Goal: Task Accomplishment & Management: Use online tool/utility

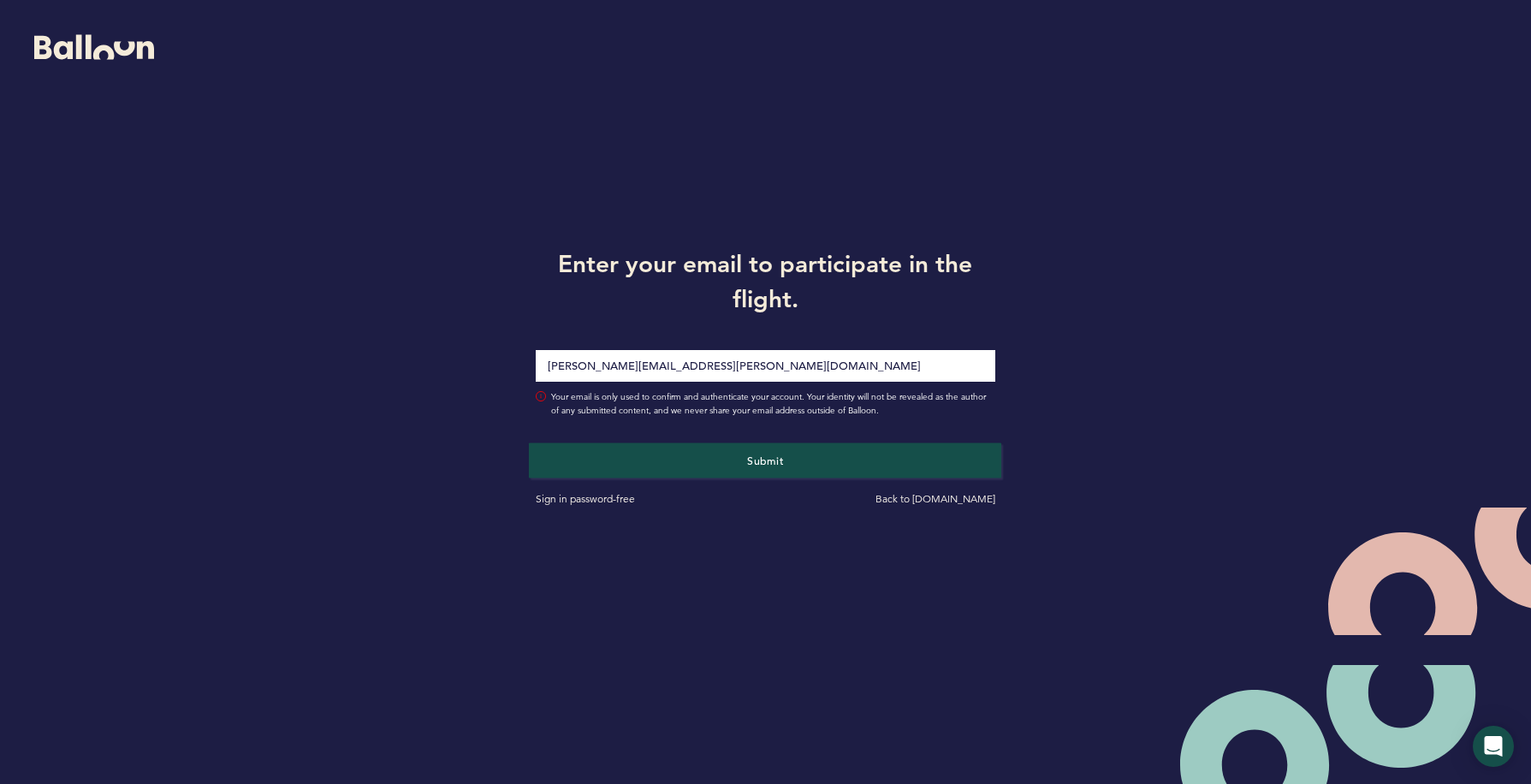
type input "[PERSON_NAME][EMAIL_ADDRESS][PERSON_NAME][DOMAIN_NAME]"
click at [733, 452] on button "Submit" at bounding box center [765, 459] width 473 height 35
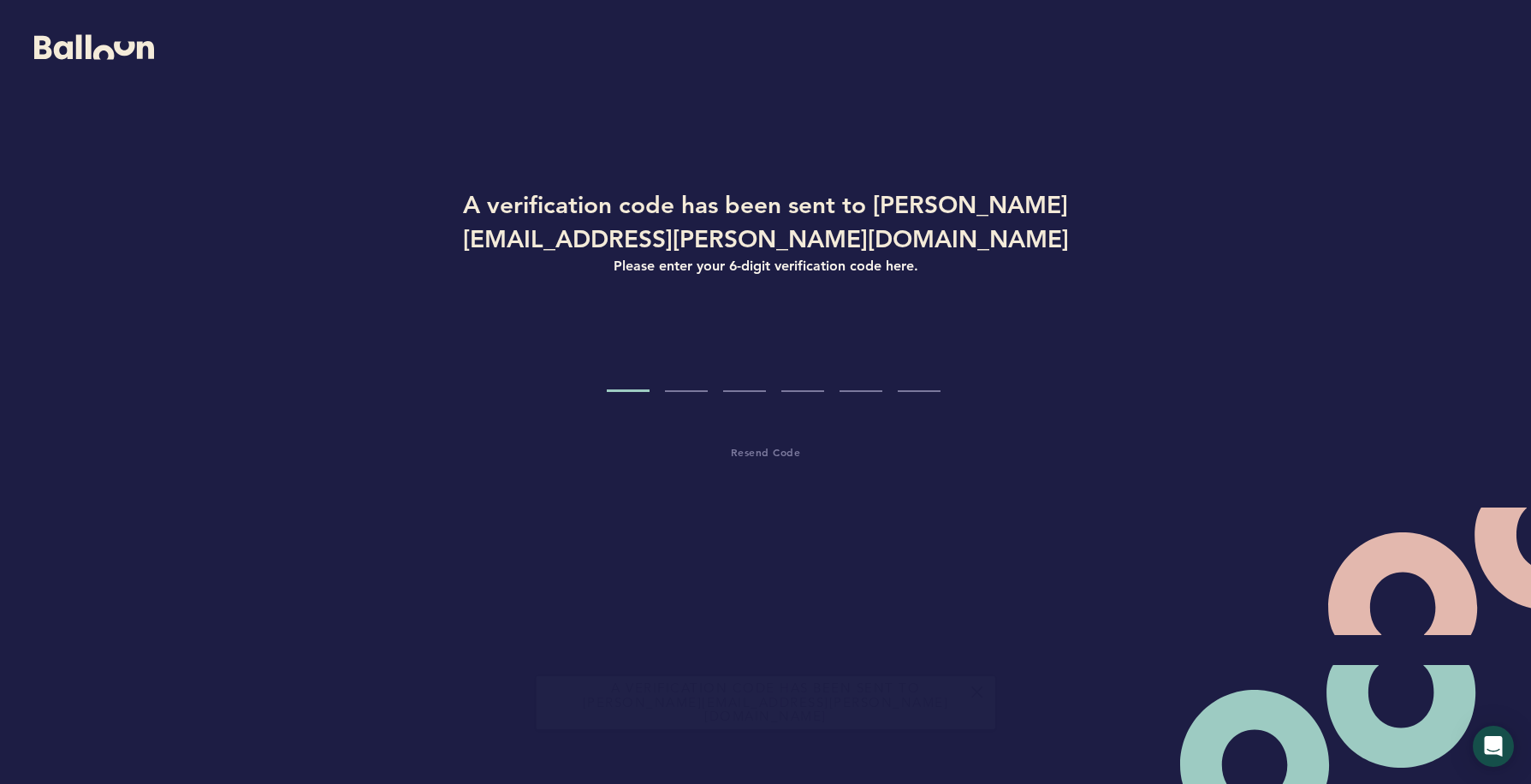
type input "2"
type input "0"
type input "3"
type input "1"
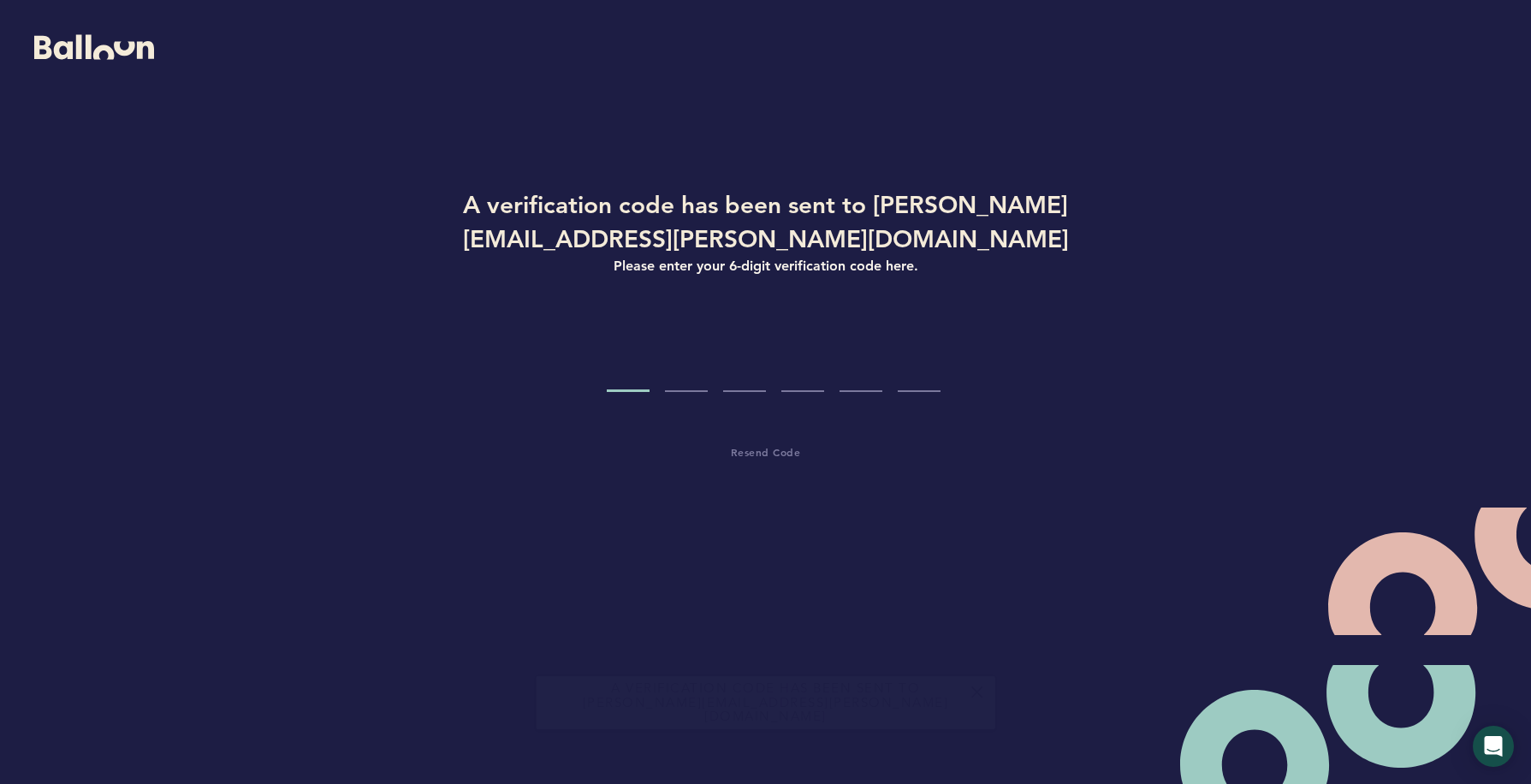
type input "2"
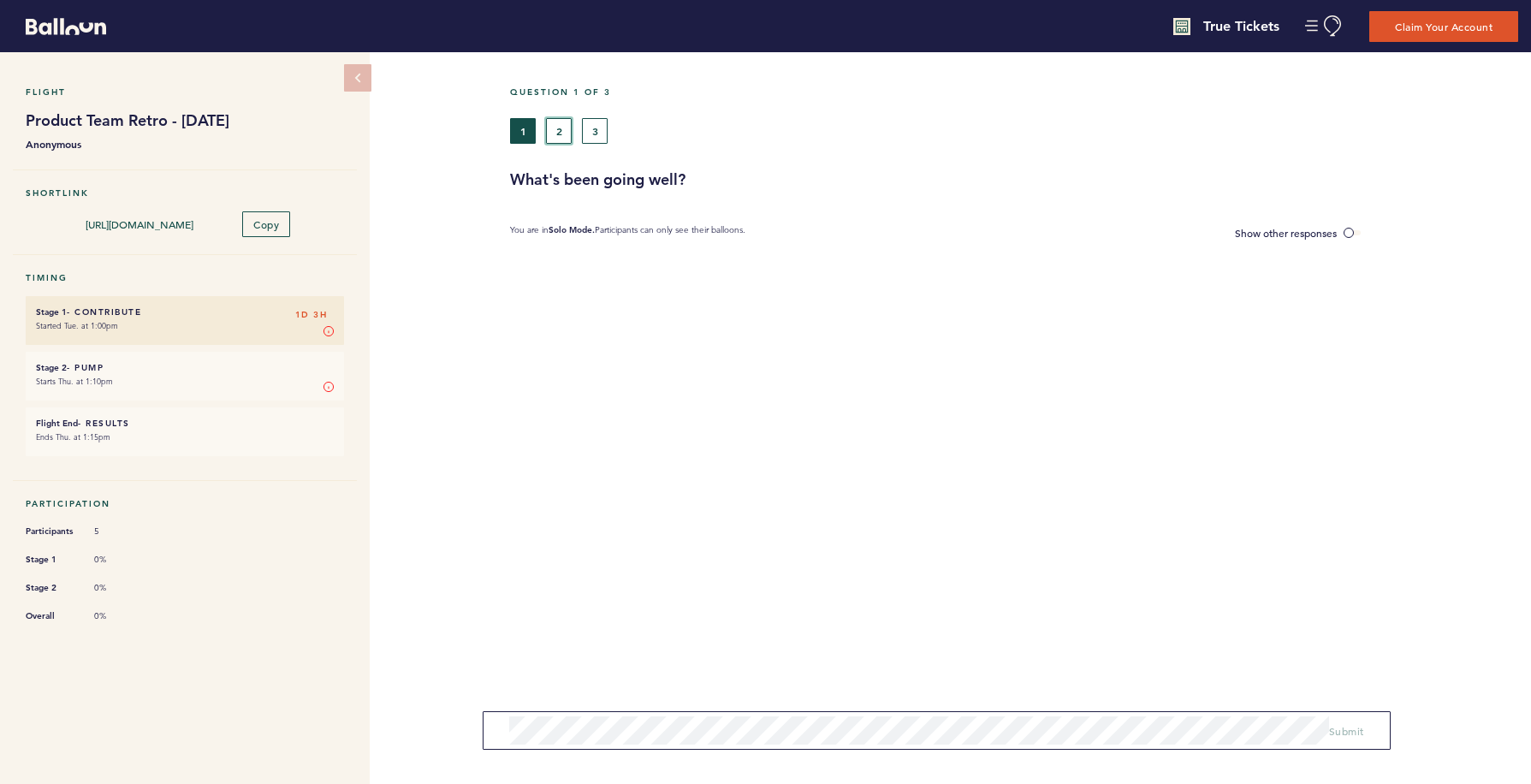
click at [570, 131] on button "2" at bounding box center [558, 131] width 26 height 26
click at [589, 130] on button "3" at bounding box center [594, 131] width 26 height 26
click at [568, 130] on button "2" at bounding box center [558, 131] width 26 height 26
click at [517, 127] on button "1" at bounding box center [522, 131] width 26 height 26
click at [554, 131] on button "2" at bounding box center [558, 131] width 26 height 26
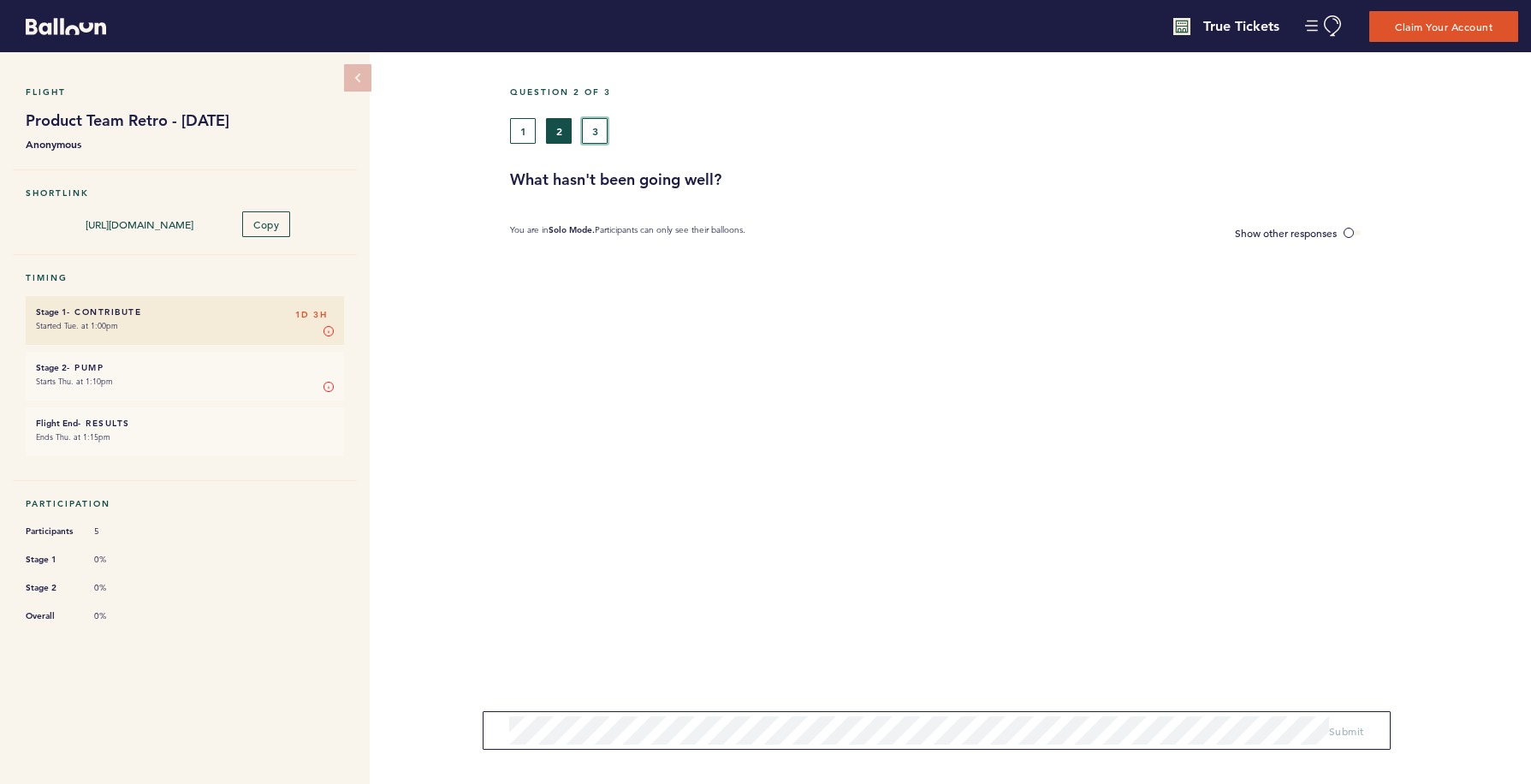
click at [598, 124] on button "3" at bounding box center [594, 131] width 26 height 26
drag, startPoint x: 642, startPoint y: 183, endPoint x: 505, endPoint y: 183, distance: 137.0
click at [505, 183] on div "What is puzzling?" at bounding box center [1014, 180] width 1034 height 21
copy h3 "What is puzzling?"
